Goal: Task Accomplishment & Management: Complete application form

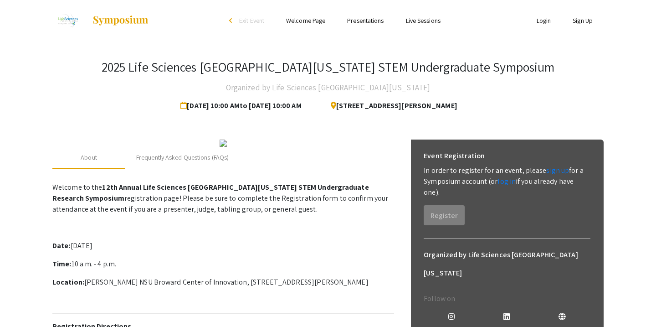
click at [357, 23] on link "Presentations" at bounding box center [365, 20] width 36 height 8
click at [367, 18] on link "Presentations" at bounding box center [365, 20] width 36 height 8
click at [298, 20] on link "Welcome Page" at bounding box center [305, 20] width 39 height 8
click at [368, 21] on link "Presentations" at bounding box center [365, 20] width 36 height 8
click at [306, 22] on link "Welcome Page" at bounding box center [305, 20] width 39 height 8
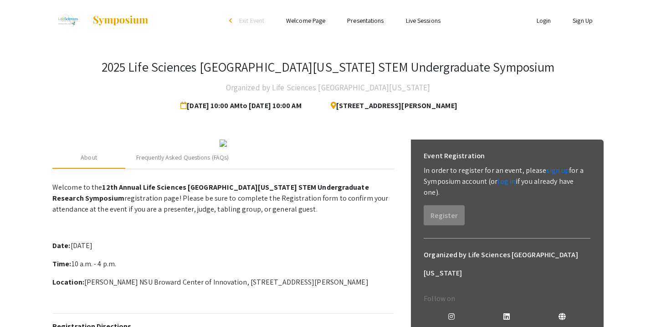
click at [416, 25] on li "Live Sessions" at bounding box center [423, 20] width 56 height 11
click at [416, 23] on link "Live Sessions" at bounding box center [423, 20] width 35 height 8
click at [119, 19] on img at bounding box center [120, 20] width 57 height 11
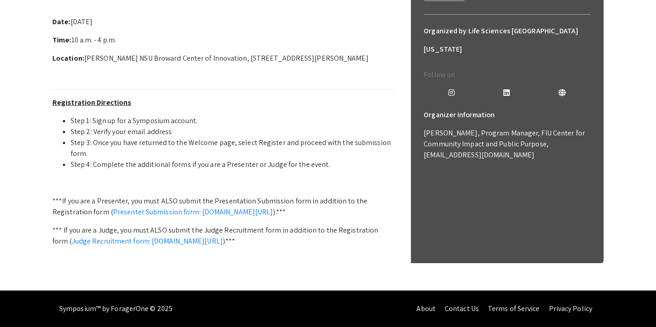
scroll to position [318, 0]
click at [273, 207] on link "Presenter Submission form: [DOMAIN_NAME][URL]" at bounding box center [193, 212] width 160 height 10
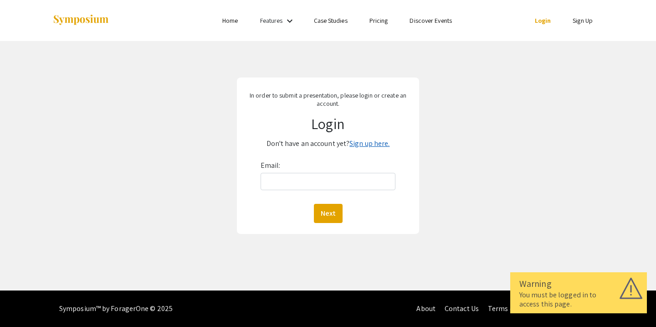
click at [366, 139] on link "Sign up here." at bounding box center [369, 143] width 40 height 10
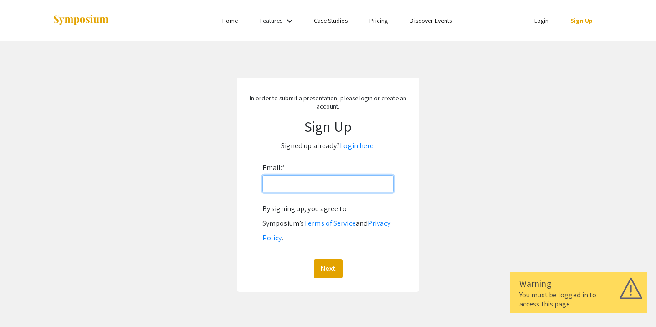
click at [299, 179] on input "Email: *" at bounding box center [327, 183] width 131 height 17
type input "23anikasingh@gmail.com"
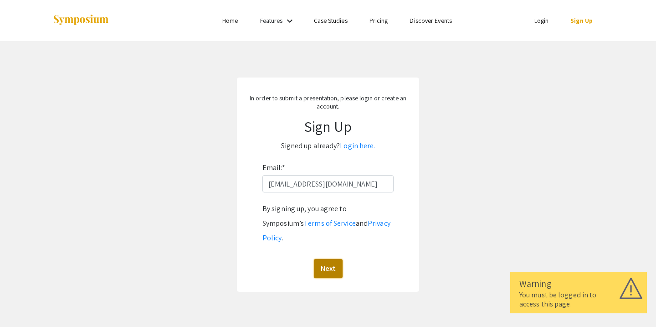
click at [327, 259] on button "Next" at bounding box center [328, 268] width 29 height 19
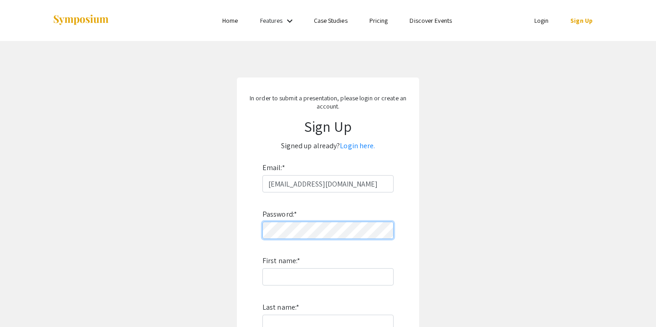
scroll to position [101, 0]
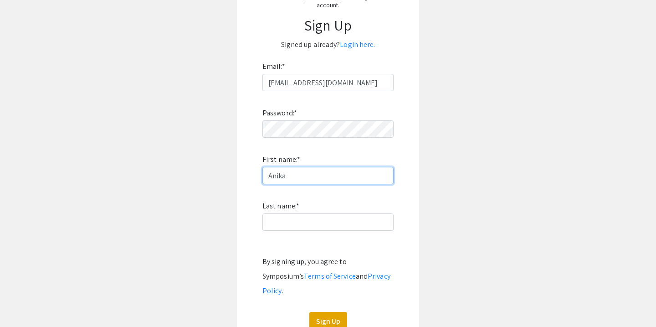
type input "Anika"
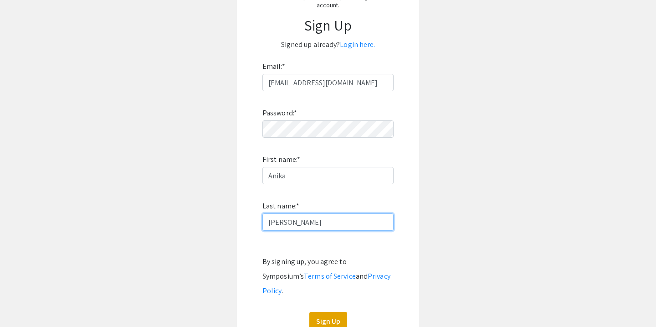
type input "Singh"
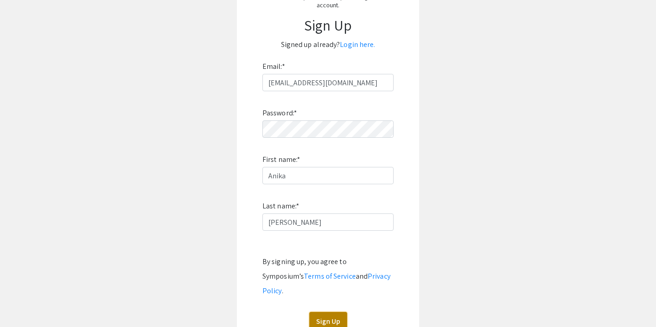
click at [324, 312] on button "Sign Up" at bounding box center [328, 321] width 38 height 19
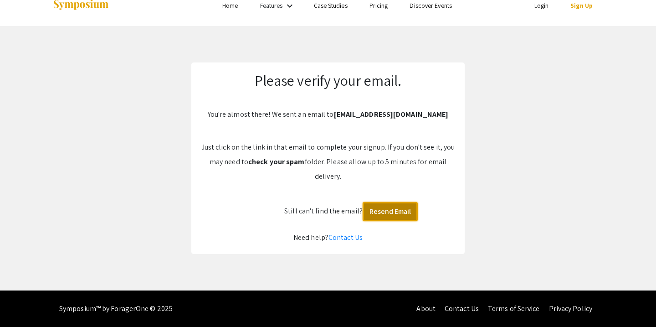
drag, startPoint x: 385, startPoint y: 213, endPoint x: 506, endPoint y: 87, distance: 174.0
click at [506, 87] on app-signup "Please verify your email. You're almost there! We sent an email to 23anikasingh…" at bounding box center [328, 157] width 656 height 191
click at [543, 6] on link "Login" at bounding box center [541, 5] width 15 height 8
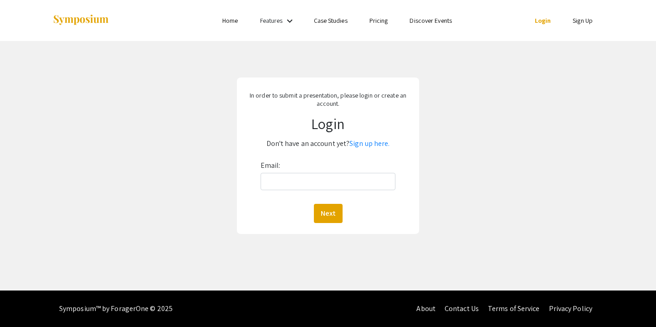
click at [261, 190] on div "Email: Next" at bounding box center [328, 190] width 135 height 65
click at [269, 188] on input "Email:" at bounding box center [328, 181] width 135 height 17
type input "23anikasingh@gmail.com"
click at [320, 211] on button "Next" at bounding box center [328, 213] width 29 height 19
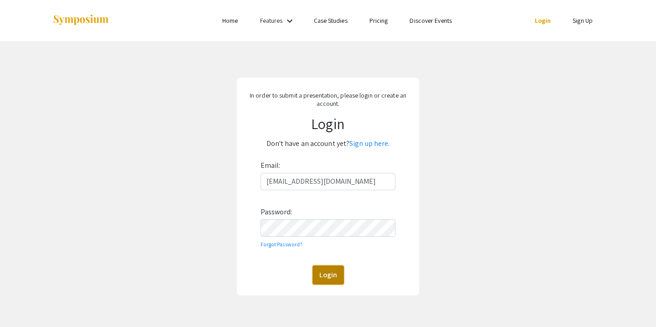
click at [327, 277] on button "Login" at bounding box center [328, 274] width 31 height 19
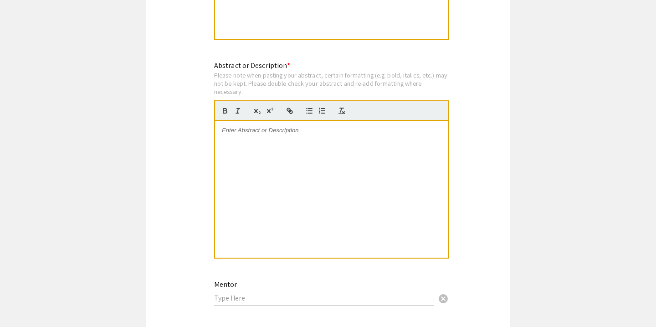
scroll to position [875, 0]
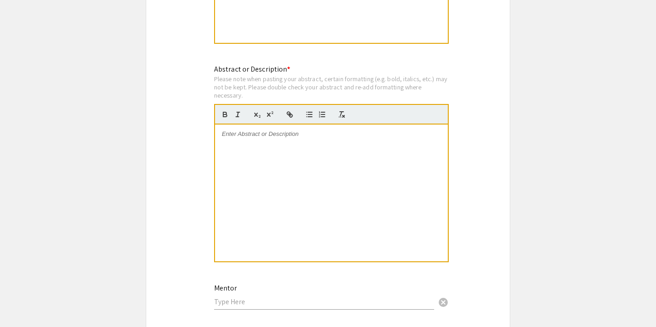
click at [272, 147] on div at bounding box center [331, 192] width 233 height 137
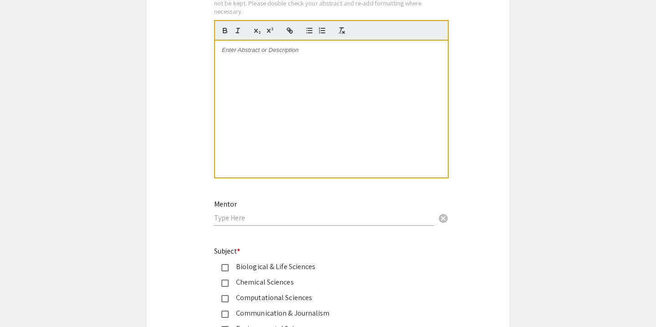
scroll to position [943, 0]
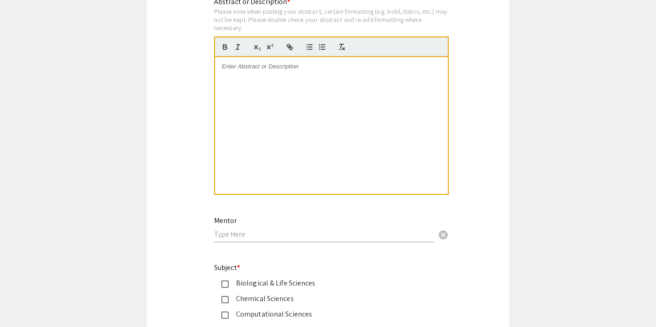
click at [359, 112] on div at bounding box center [331, 125] width 233 height 137
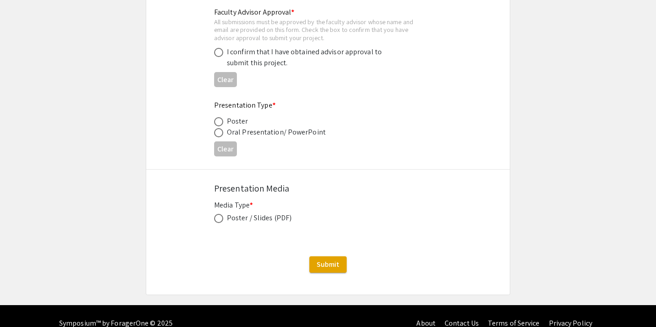
scroll to position [1404, 0]
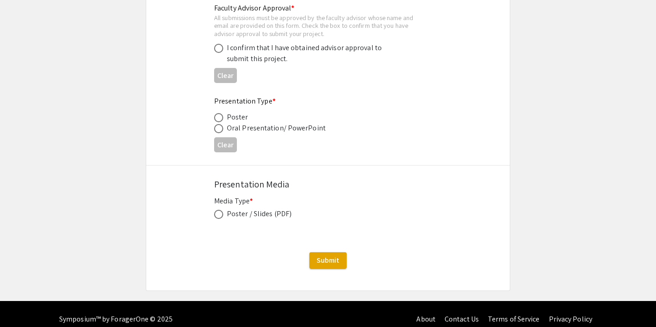
click at [256, 222] on div "Media Type * Poster / Slides (PDF) This field is required." at bounding box center [328, 212] width 228 height 35
click at [243, 219] on div "Poster / Slides (PDF)" at bounding box center [259, 213] width 65 height 11
click at [225, 219] on label at bounding box center [220, 214] width 13 height 9
click at [223, 219] on input "radio" at bounding box center [218, 214] width 9 height 9
radio input "true"
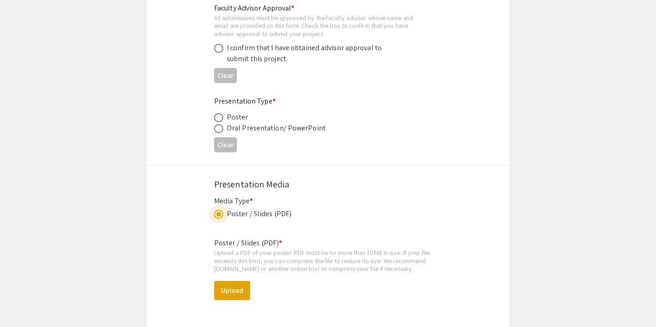
click at [223, 218] on span at bounding box center [218, 214] width 9 height 9
click at [223, 218] on input "radio" at bounding box center [218, 214] width 9 height 9
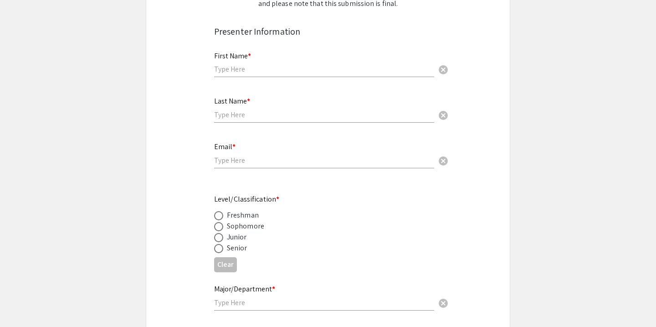
scroll to position [0, 0]
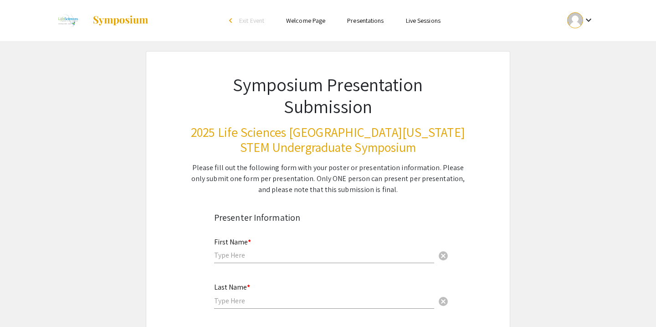
click at [296, 24] on link "Welcome Page" at bounding box center [305, 20] width 39 height 8
